Goal: Task Accomplishment & Management: Use online tool/utility

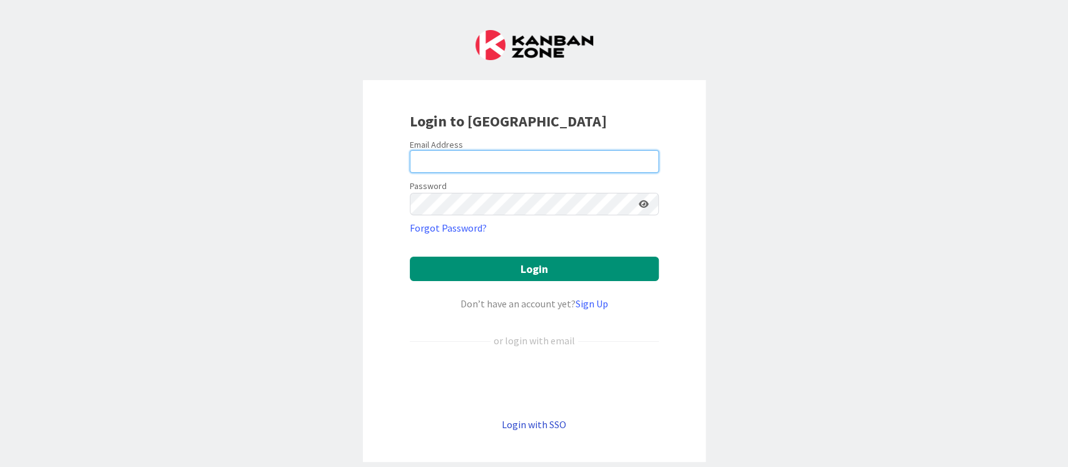
type input "ganesh"
click at [524, 428] on link "Login with SSO" at bounding box center [534, 424] width 64 height 13
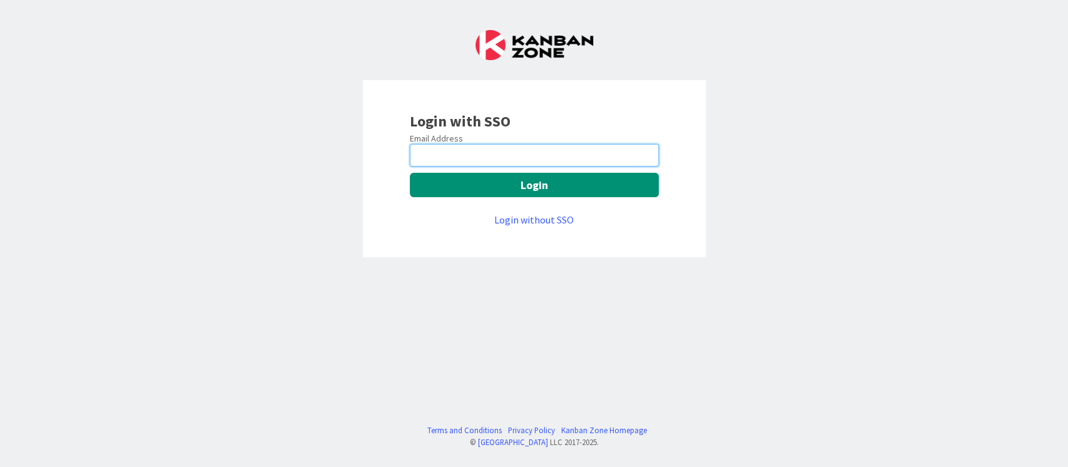
click at [507, 161] on input "email" at bounding box center [534, 155] width 249 height 23
type input "[PERSON_NAME][EMAIL_ADDRESS][PERSON_NAME][DOMAIN_NAME]"
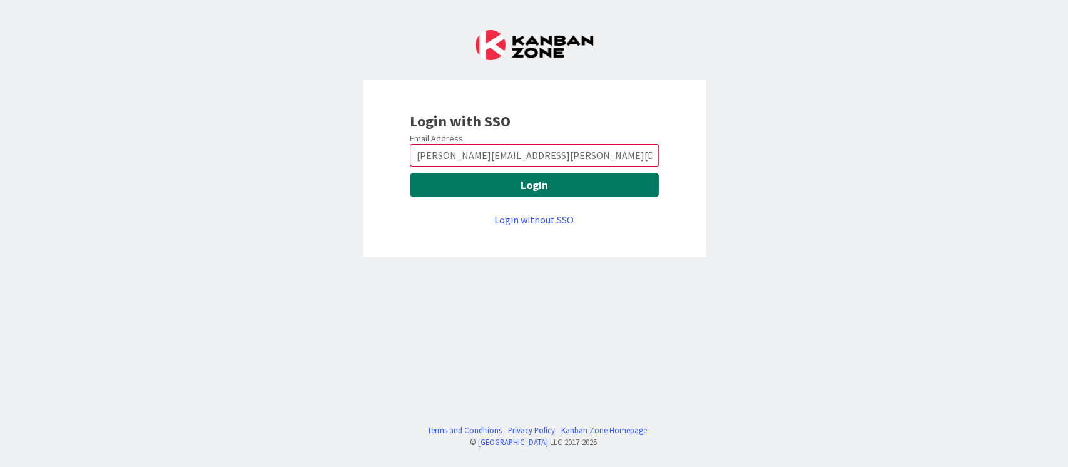
click at [560, 183] on button "Login" at bounding box center [534, 185] width 249 height 24
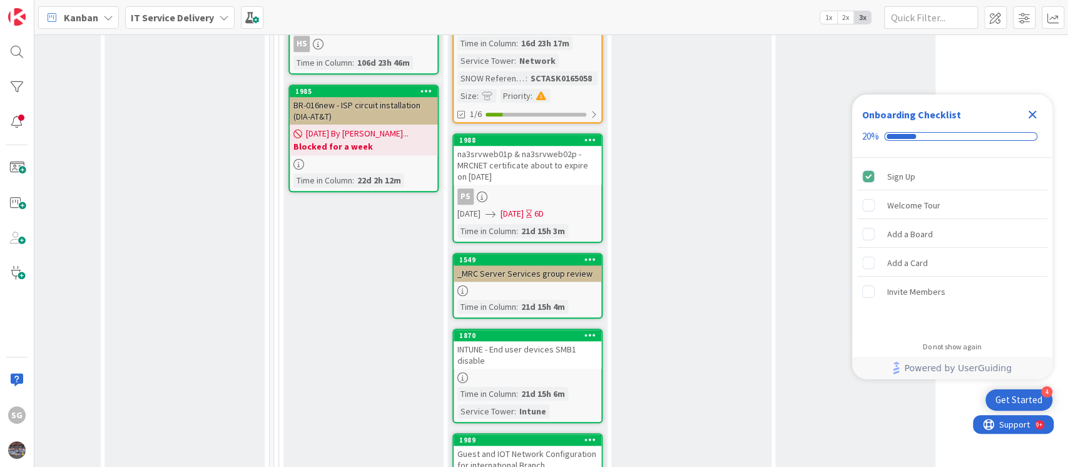
scroll to position [834, 595]
